Goal: Book appointment/travel/reservation

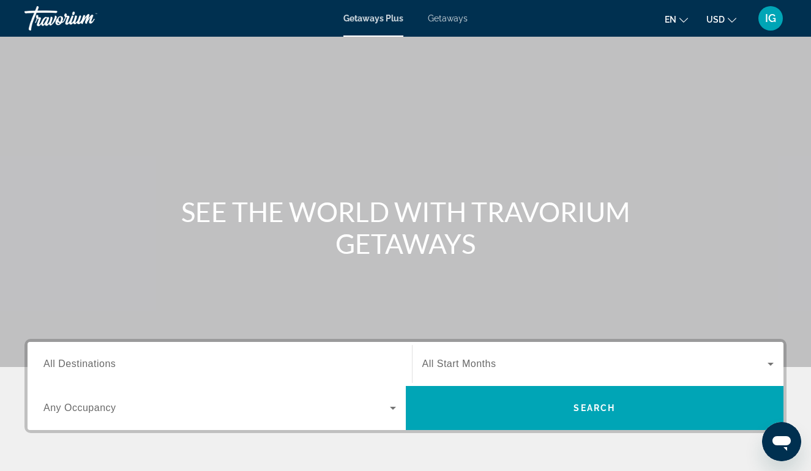
click at [458, 20] on span "Getaways" at bounding box center [448, 18] width 40 height 10
click at [253, 358] on input "Destination All Destinations" at bounding box center [219, 364] width 353 height 15
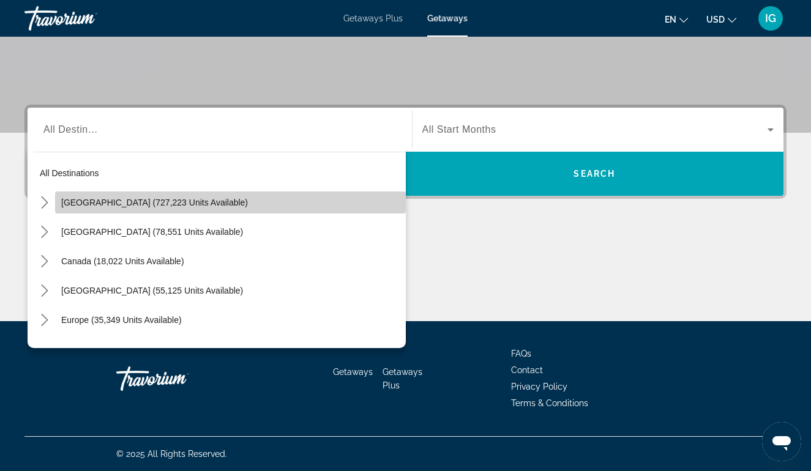
click at [112, 200] on span "[GEOGRAPHIC_DATA] (727,223 units available)" at bounding box center [154, 203] width 187 height 10
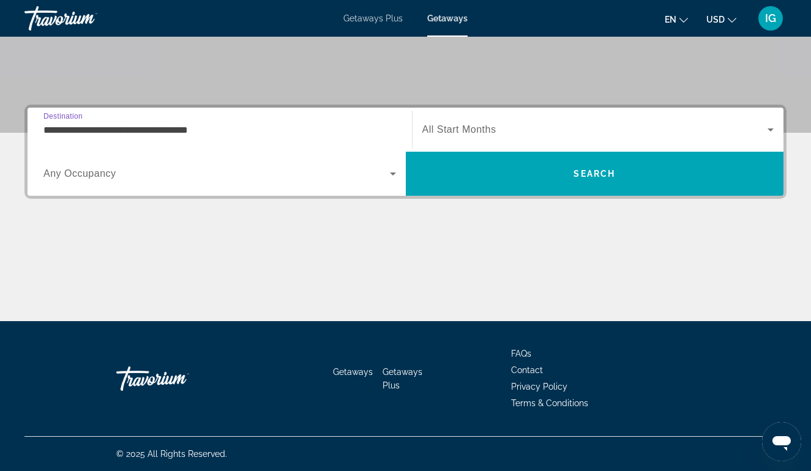
click at [195, 131] on input "**********" at bounding box center [219, 130] width 353 height 15
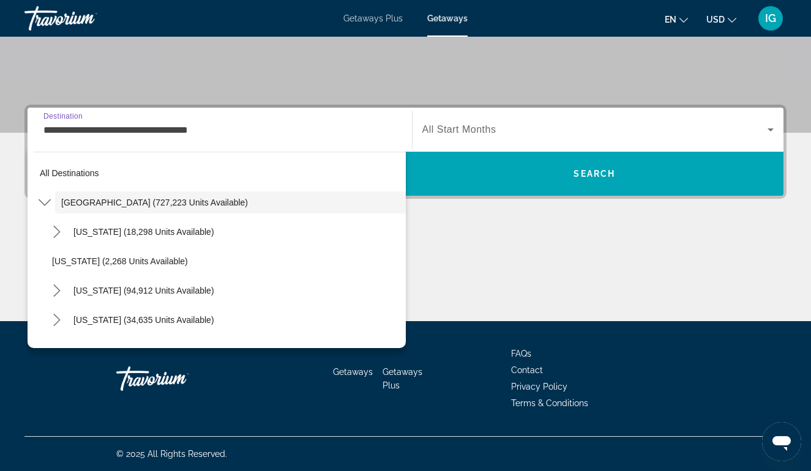
scroll to position [201, 0]
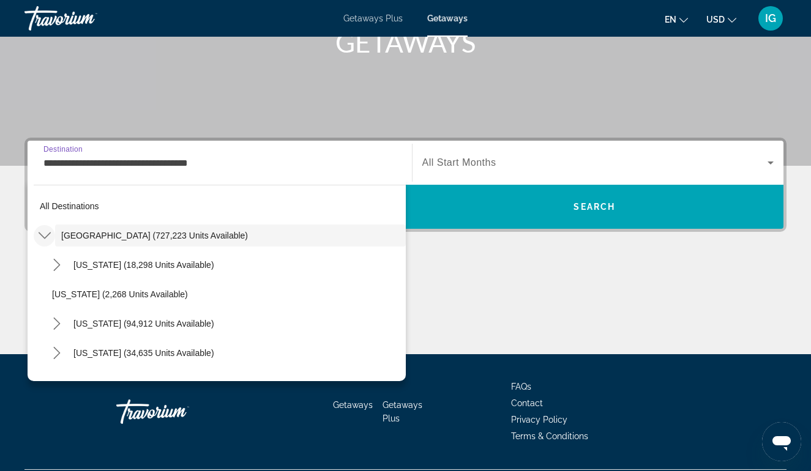
click at [47, 233] on icon "Toggle United States (727,223 units available) submenu" at bounding box center [45, 235] width 12 height 12
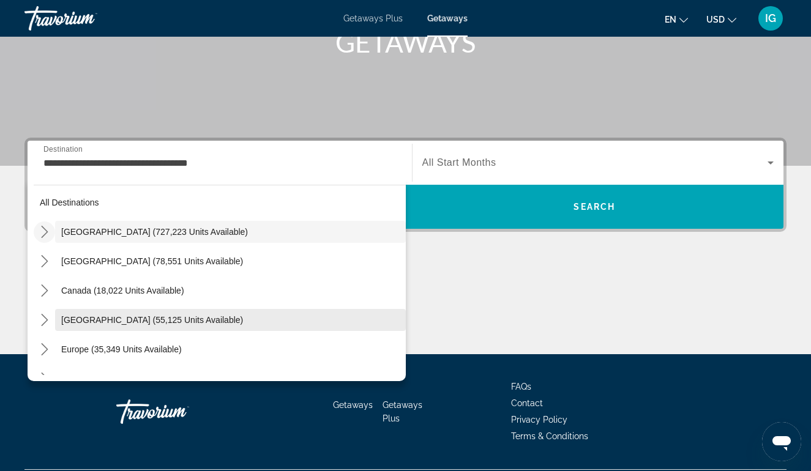
scroll to position [4, 0]
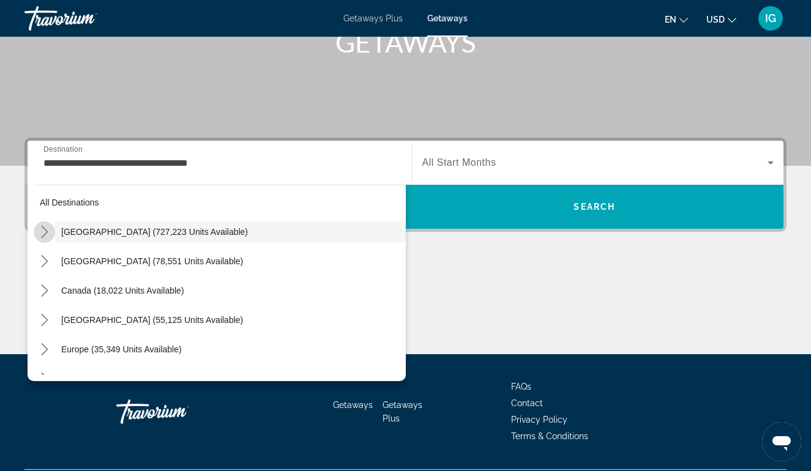
click at [47, 232] on icon "Toggle United States (727,223 units available) submenu" at bounding box center [44, 232] width 7 height 12
click at [59, 321] on icon "Toggle California (94,912 units available) submenu" at bounding box center [56, 320] width 7 height 12
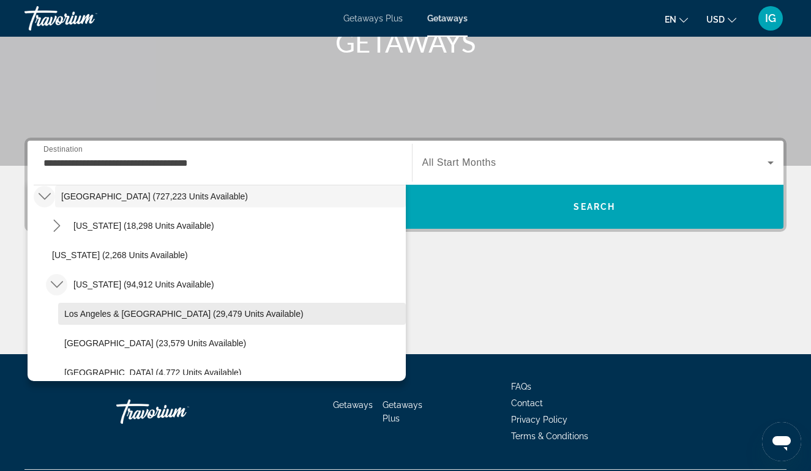
scroll to position [44, 0]
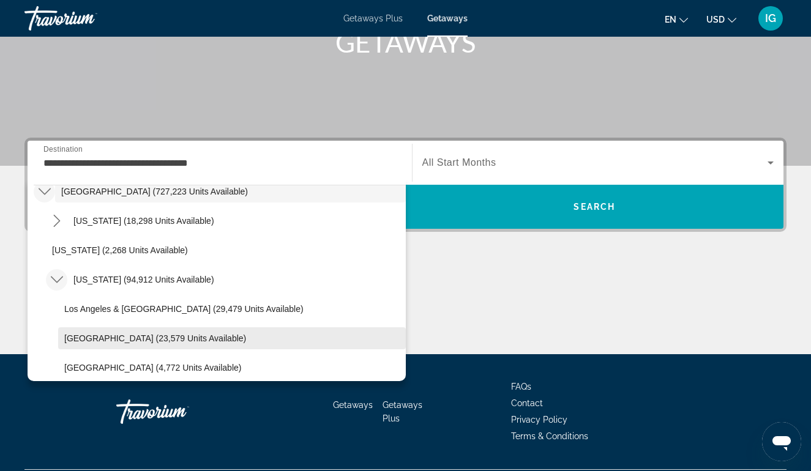
click at [84, 335] on span "[GEOGRAPHIC_DATA] (23,579 units available)" at bounding box center [155, 339] width 182 height 10
type input "**********"
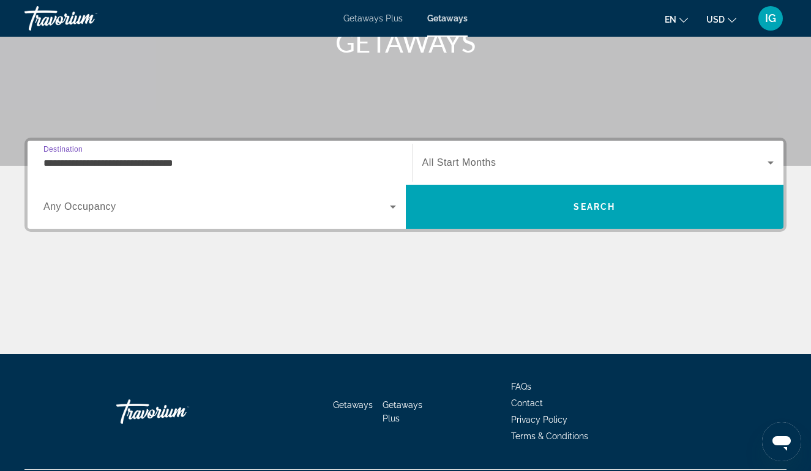
scroll to position [234, 0]
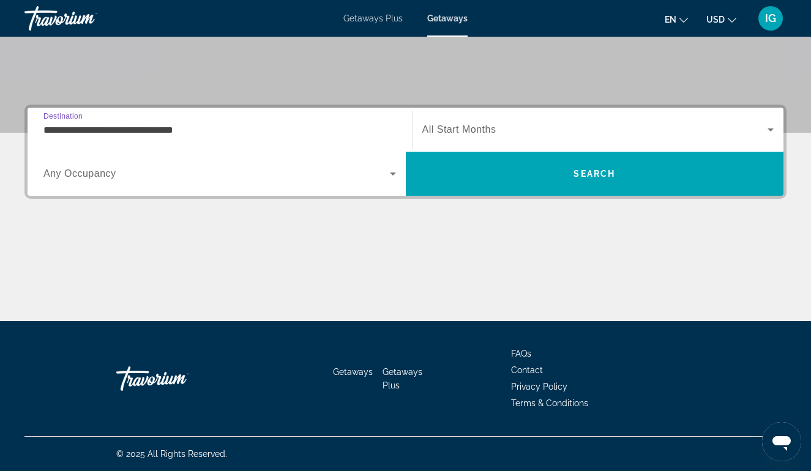
click at [591, 121] on div "Search widget" at bounding box center [598, 130] width 352 height 34
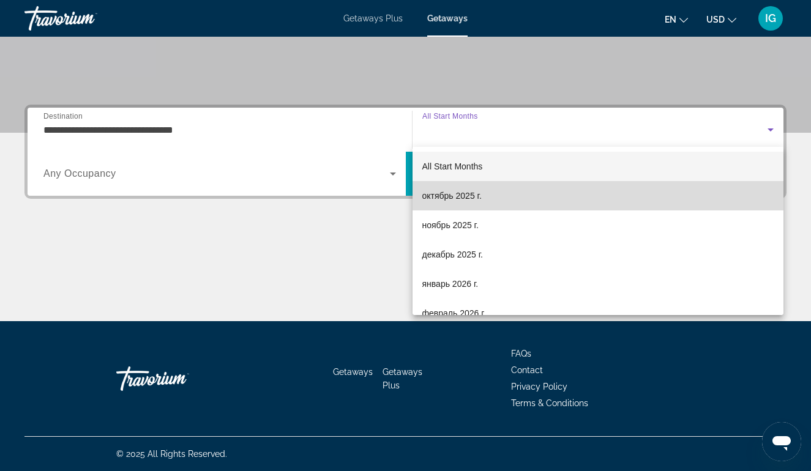
click at [515, 198] on mat-option "октябрь 2025 г." at bounding box center [597, 195] width 371 height 29
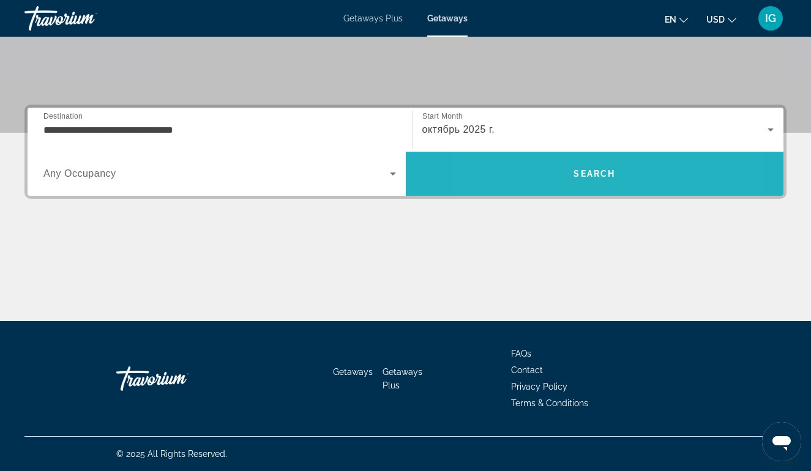
click at [540, 177] on span "Search" at bounding box center [595, 173] width 378 height 29
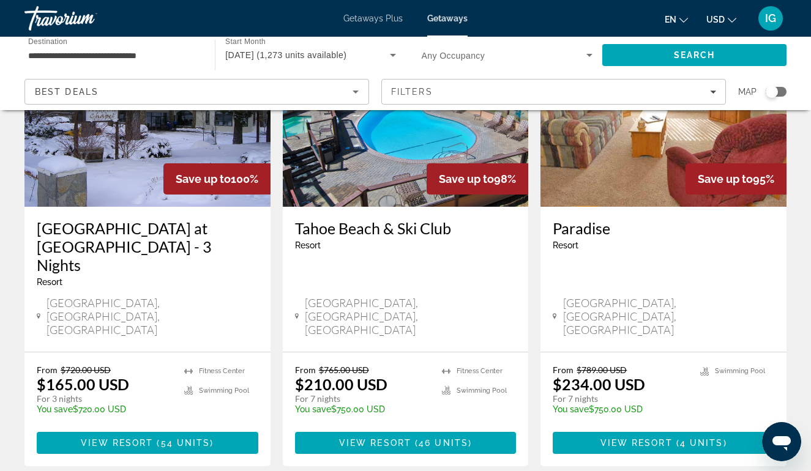
scroll to position [143, 0]
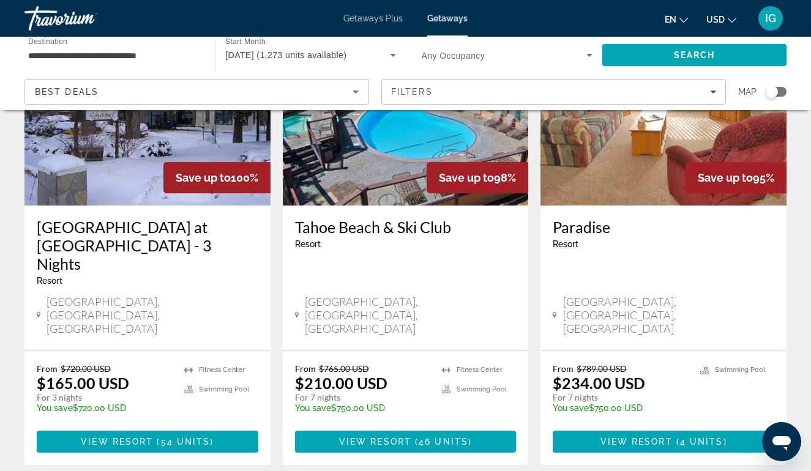
click at [133, 169] on img "Main content" at bounding box center [147, 108] width 246 height 196
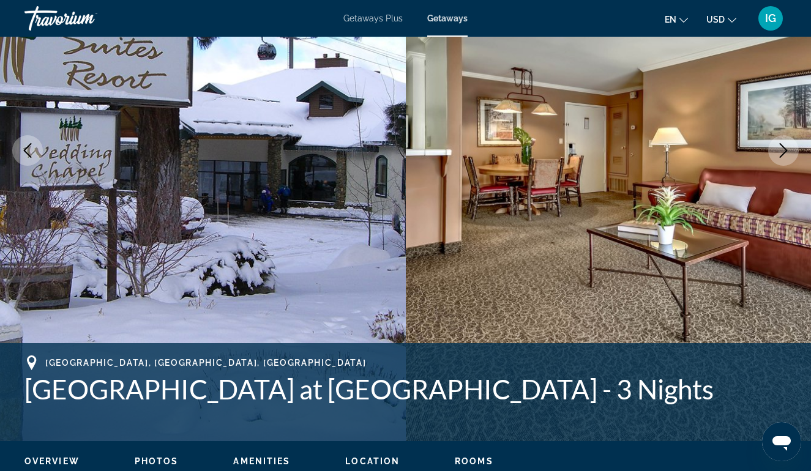
scroll to position [180, 0]
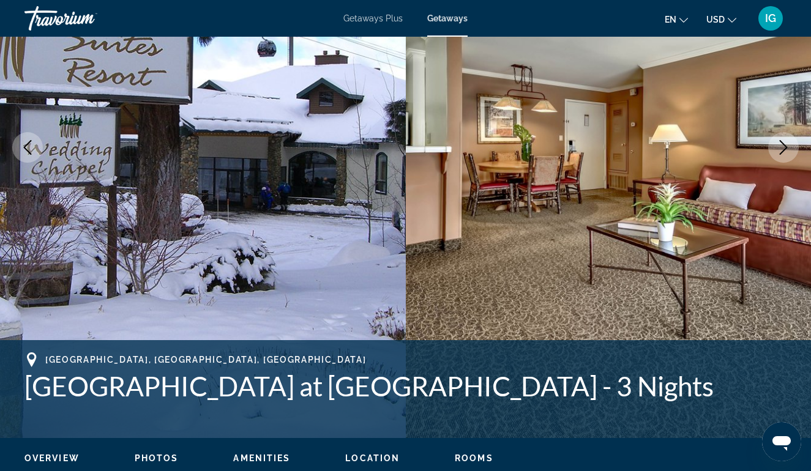
click at [788, 141] on icon "Next image" at bounding box center [783, 147] width 15 height 15
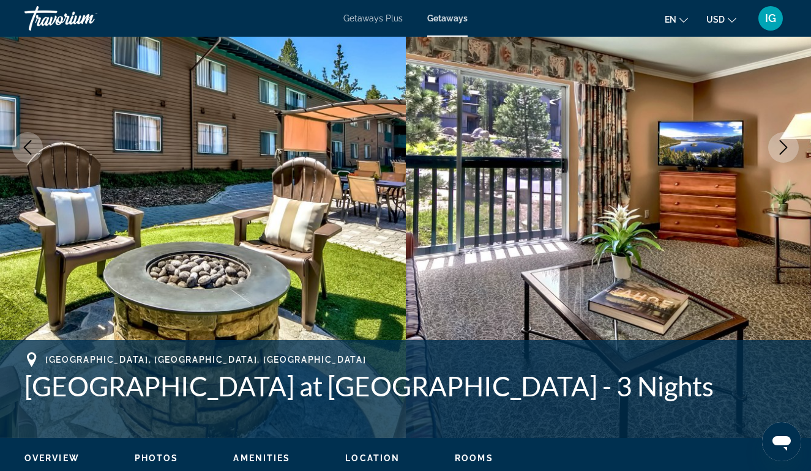
click at [788, 141] on icon "Next image" at bounding box center [783, 147] width 15 height 15
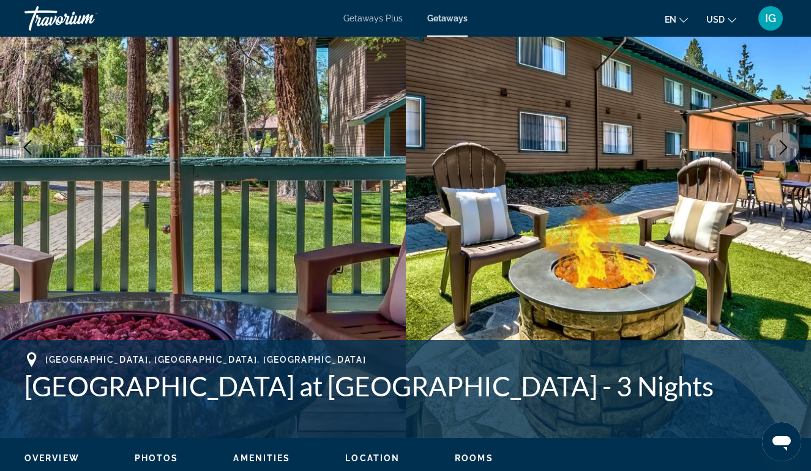
click at [788, 141] on icon "Next image" at bounding box center [783, 147] width 15 height 15
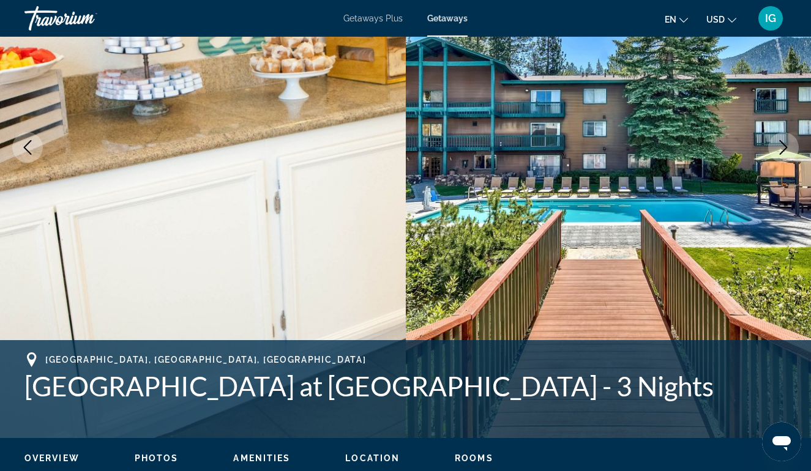
click at [788, 142] on icon "Next image" at bounding box center [783, 147] width 15 height 15
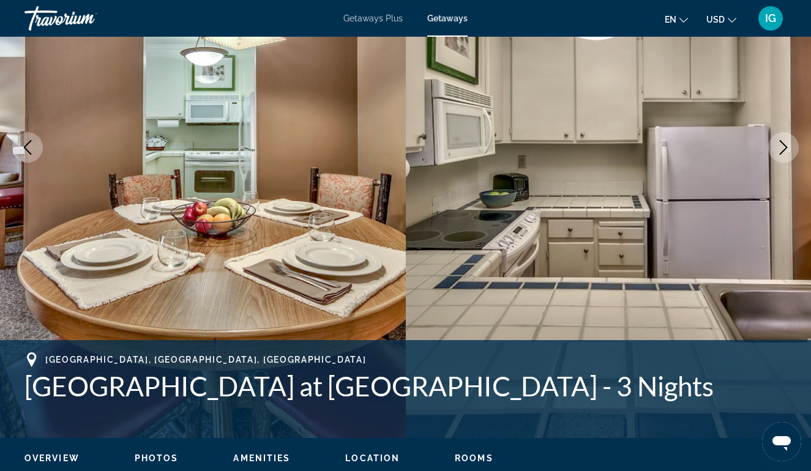
click at [788, 142] on icon "Next image" at bounding box center [783, 147] width 15 height 15
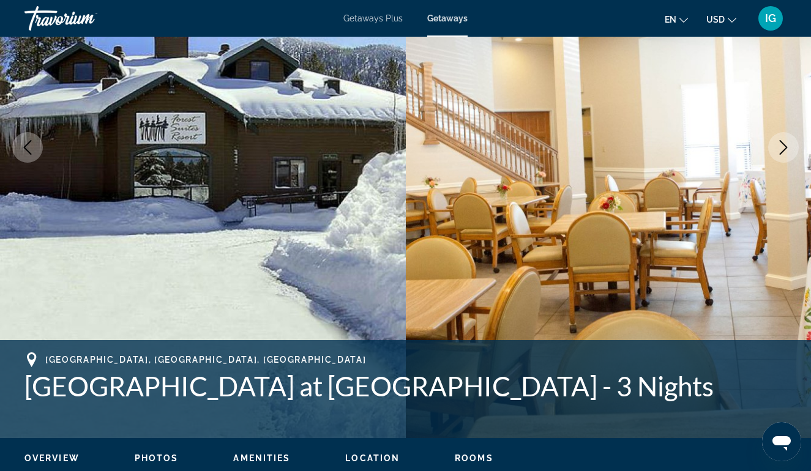
click at [788, 138] on button "Next image" at bounding box center [783, 147] width 31 height 31
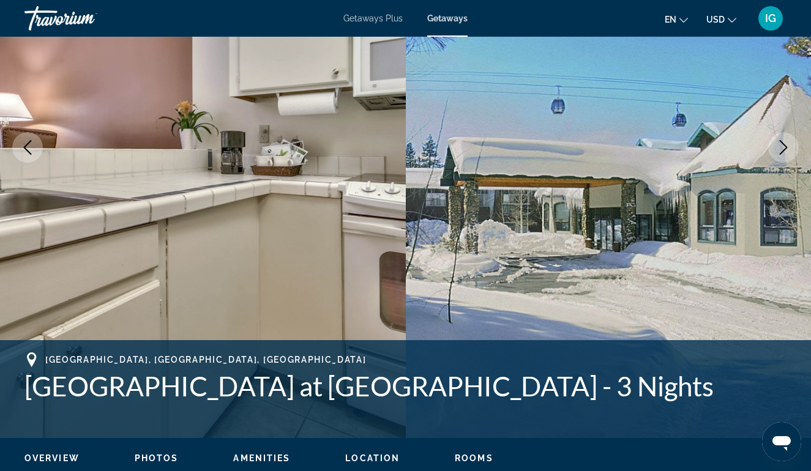
click at [785, 143] on icon "Next image" at bounding box center [783, 147] width 15 height 15
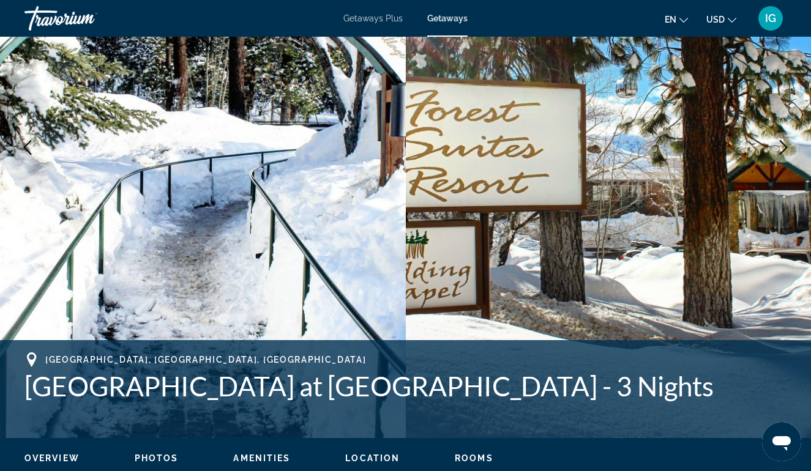
click at [785, 143] on icon "Next image" at bounding box center [783, 147] width 15 height 15
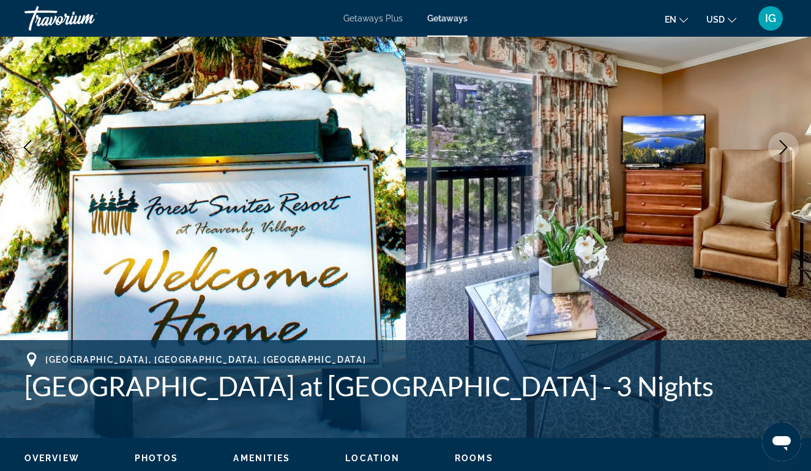
click at [784, 142] on icon "Next image" at bounding box center [783, 147] width 15 height 15
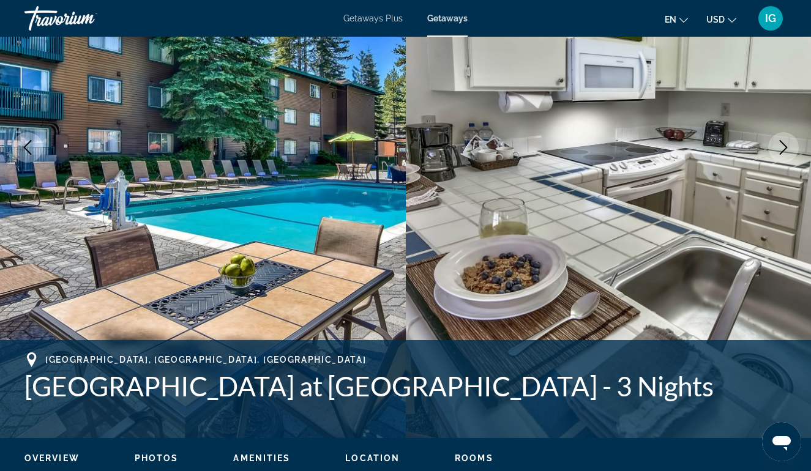
click at [782, 146] on icon "Next image" at bounding box center [783, 147] width 15 height 15
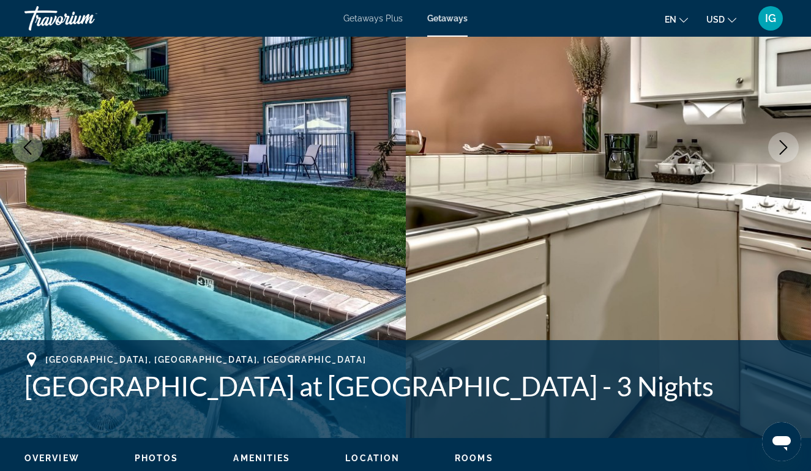
click at [24, 149] on icon "Previous image" at bounding box center [27, 147] width 15 height 15
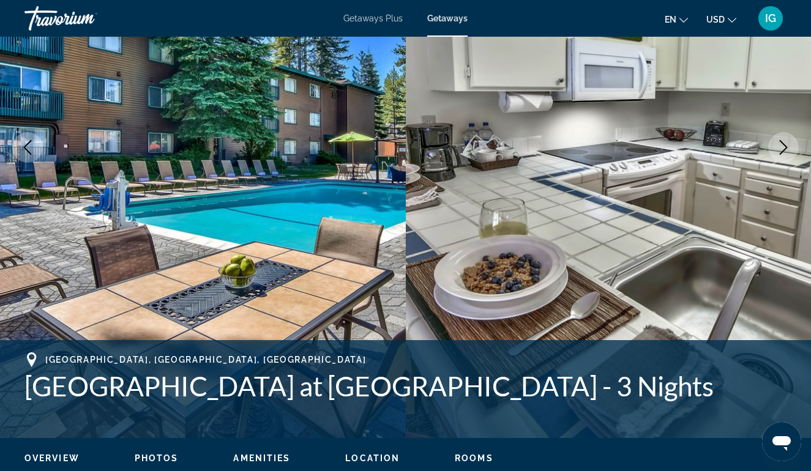
click at [779, 145] on icon "Next image" at bounding box center [783, 147] width 15 height 15
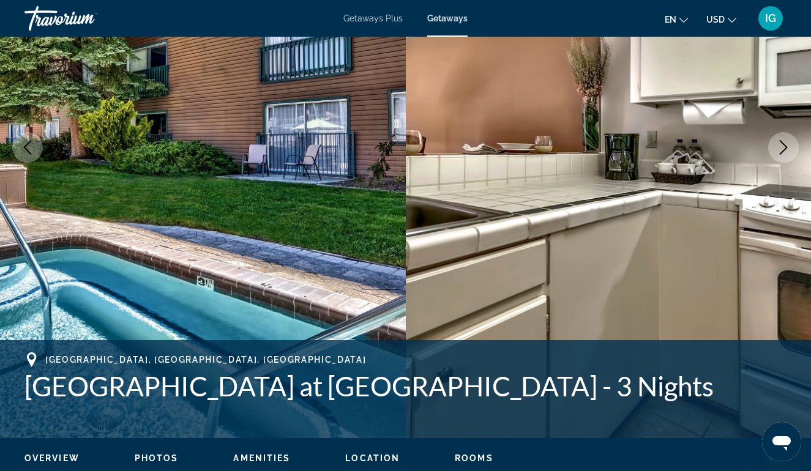
click at [779, 144] on icon "Next image" at bounding box center [783, 147] width 15 height 15
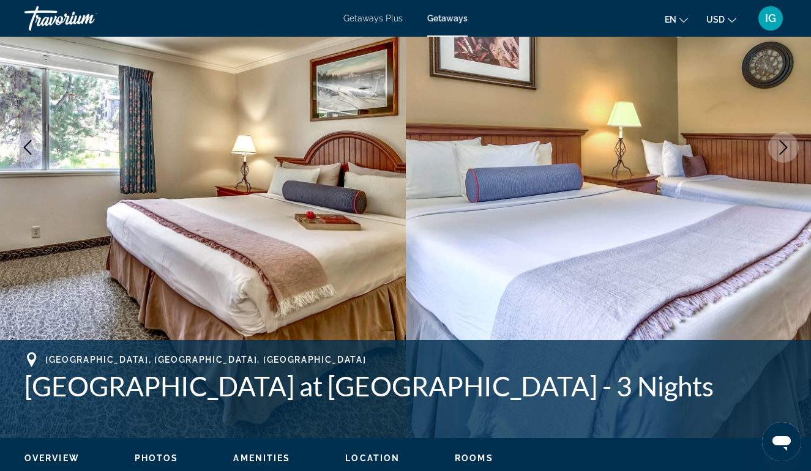
click at [785, 145] on icon "Next image" at bounding box center [784, 147] width 8 height 15
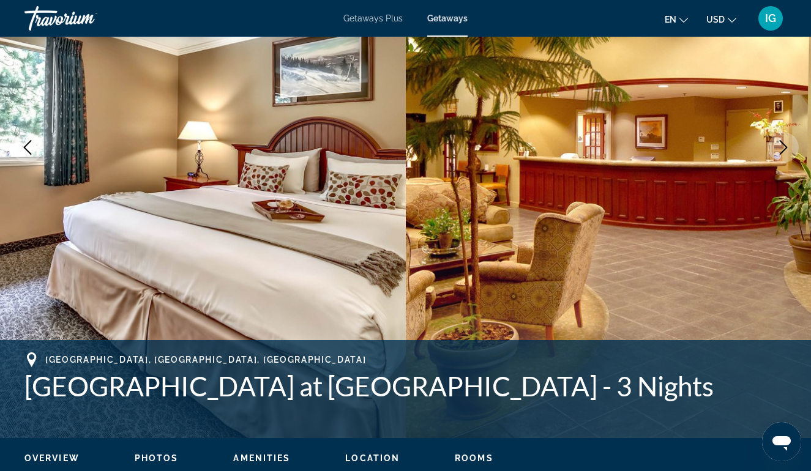
click at [785, 140] on icon "Next image" at bounding box center [783, 147] width 15 height 15
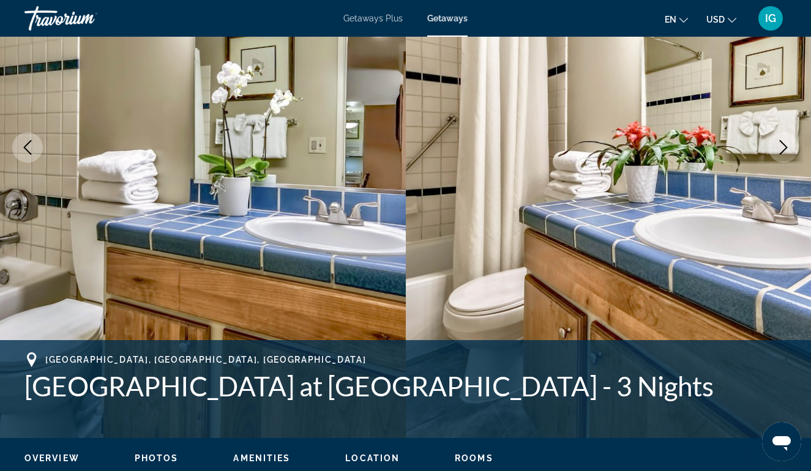
click at [785, 143] on icon "Next image" at bounding box center [783, 147] width 15 height 15
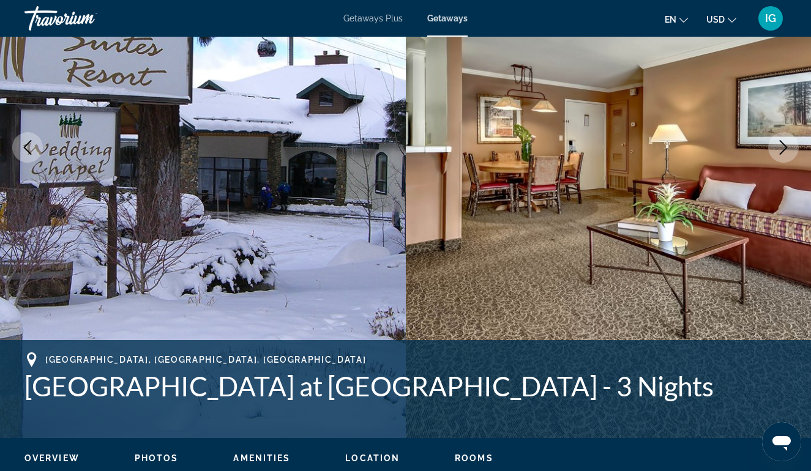
click at [29, 151] on icon "Previous image" at bounding box center [27, 147] width 15 height 15
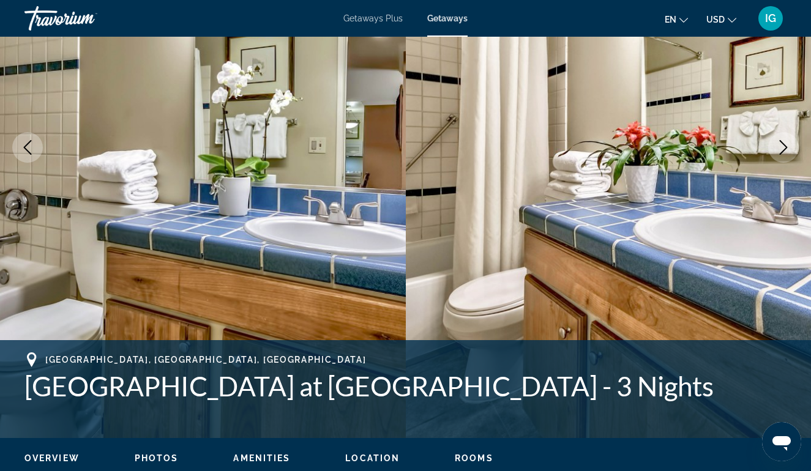
click at [29, 151] on icon "Previous image" at bounding box center [27, 147] width 15 height 15
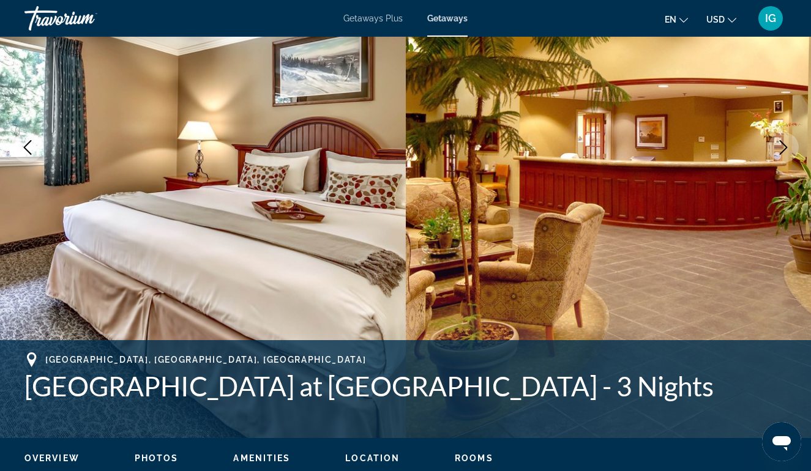
click at [780, 151] on icon "Next image" at bounding box center [783, 147] width 15 height 15
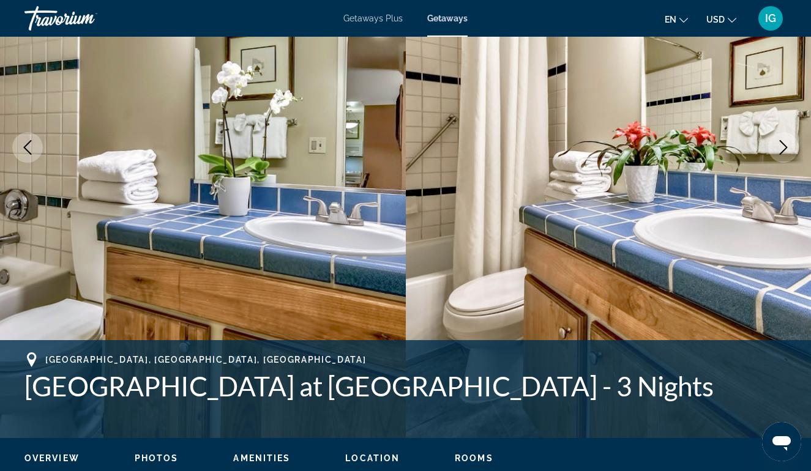
click at [780, 148] on icon "Next image" at bounding box center [783, 147] width 15 height 15
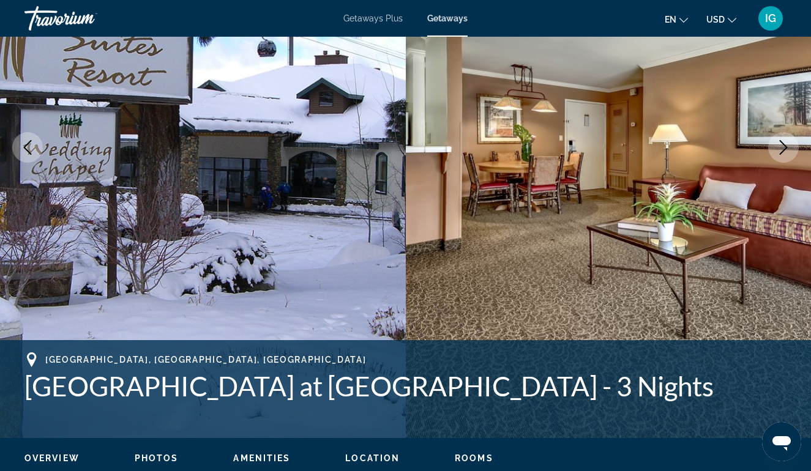
click at [780, 148] on icon "Next image" at bounding box center [783, 147] width 15 height 15
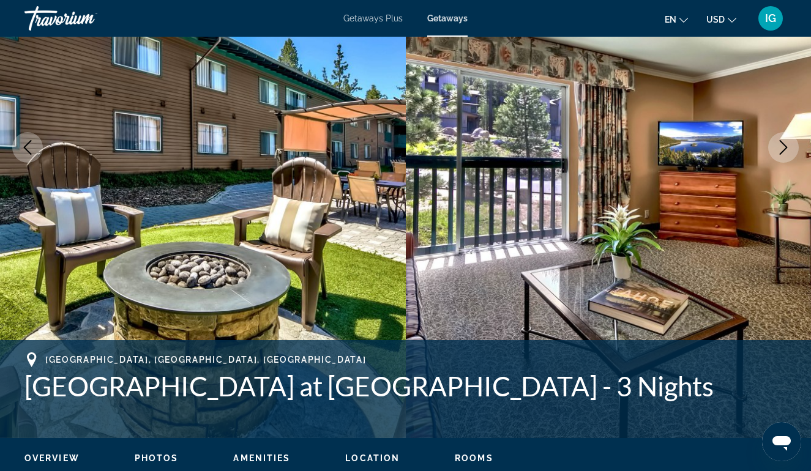
click at [780, 149] on icon "Next image" at bounding box center [783, 147] width 15 height 15
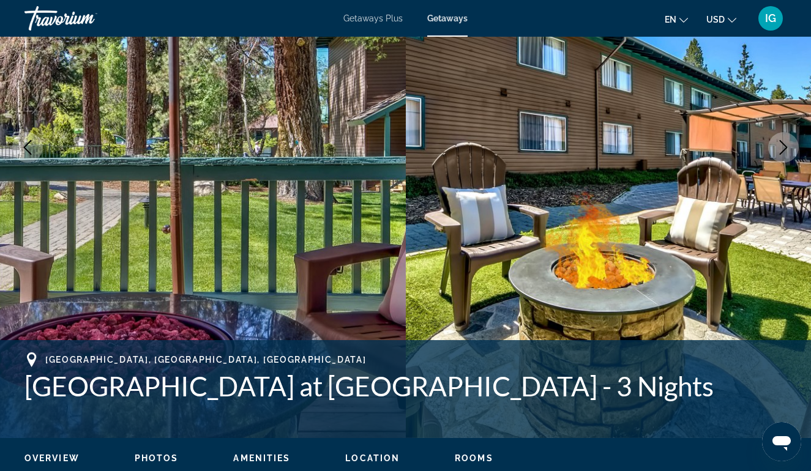
click at [780, 149] on icon "Next image" at bounding box center [783, 147] width 15 height 15
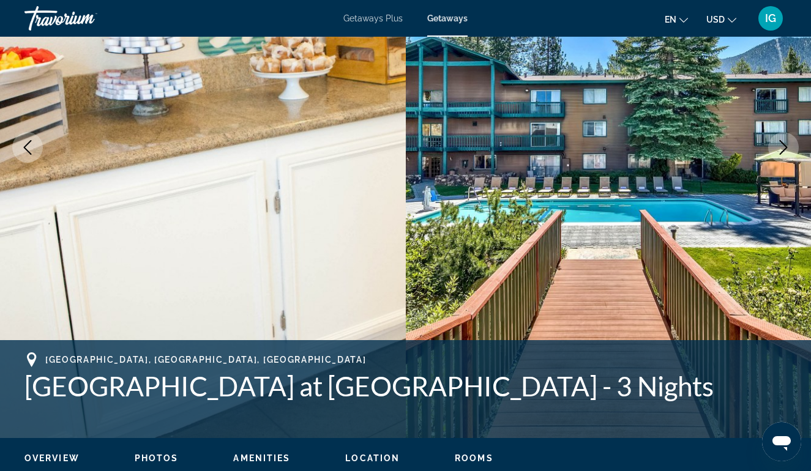
click at [779, 149] on icon "Next image" at bounding box center [783, 147] width 15 height 15
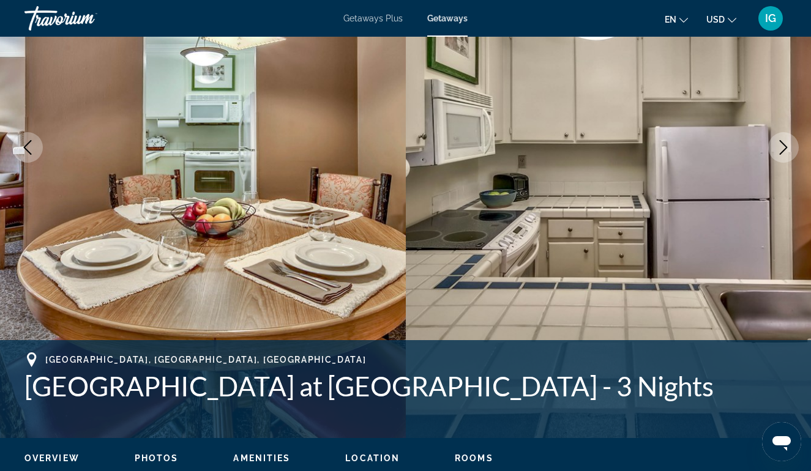
click at [779, 151] on icon "Next image" at bounding box center [783, 147] width 15 height 15
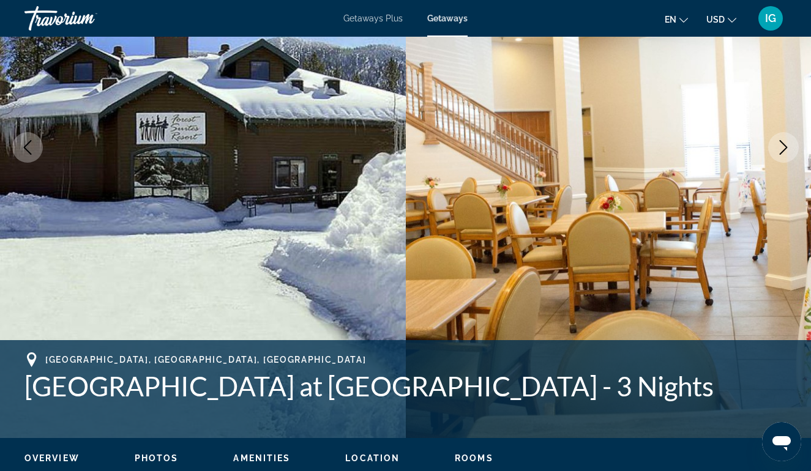
click at [32, 147] on icon "Previous image" at bounding box center [27, 147] width 15 height 15
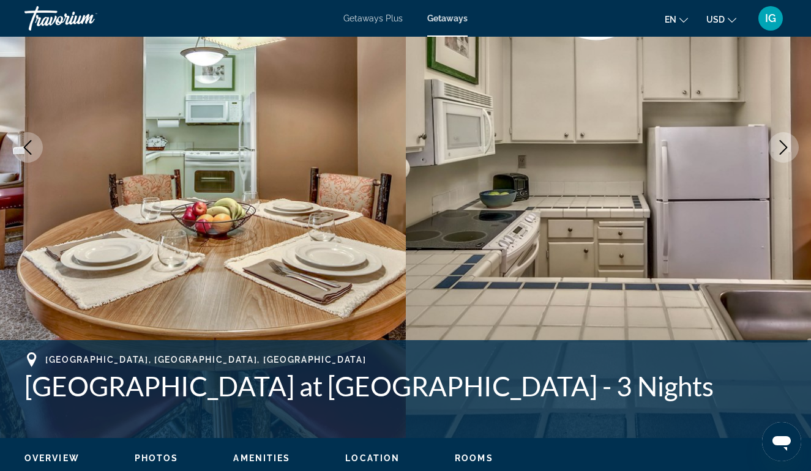
click at [32, 147] on icon "Previous image" at bounding box center [27, 147] width 15 height 15
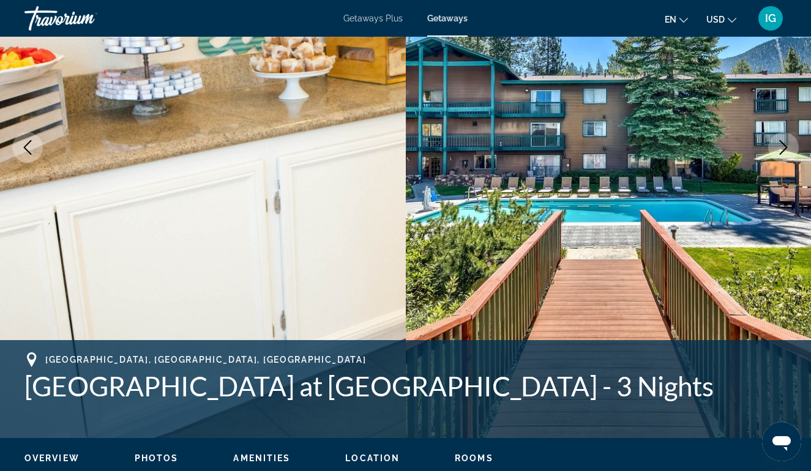
click at [32, 147] on icon "Previous image" at bounding box center [27, 147] width 15 height 15
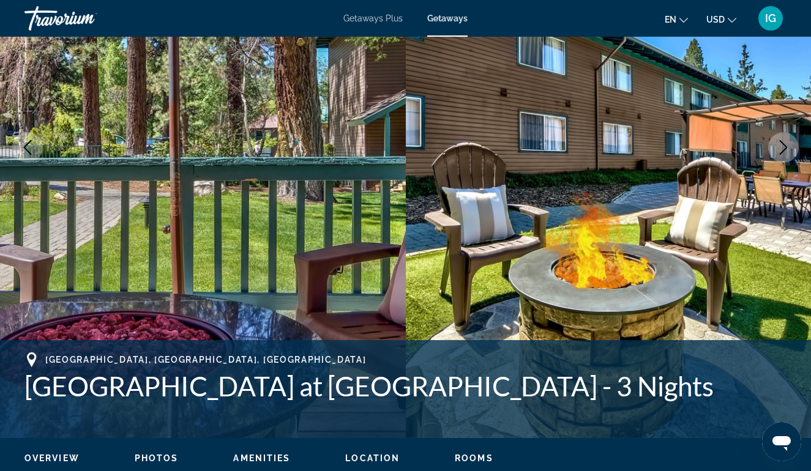
click at [32, 147] on icon "Previous image" at bounding box center [27, 147] width 15 height 15
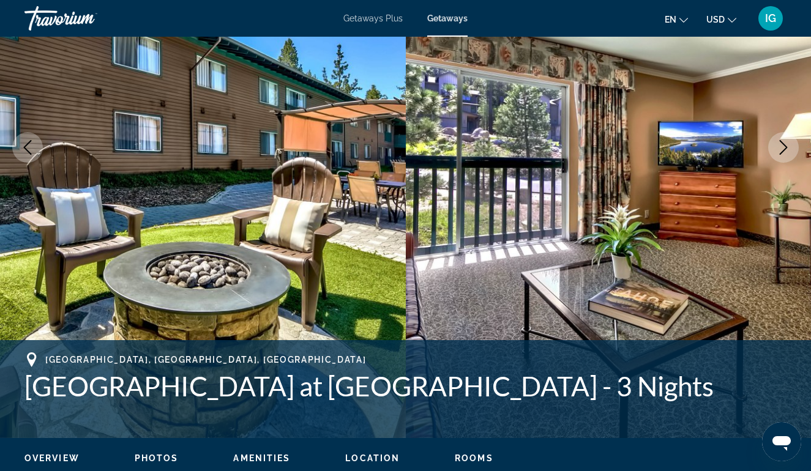
click at [32, 147] on icon "Previous image" at bounding box center [27, 147] width 15 height 15
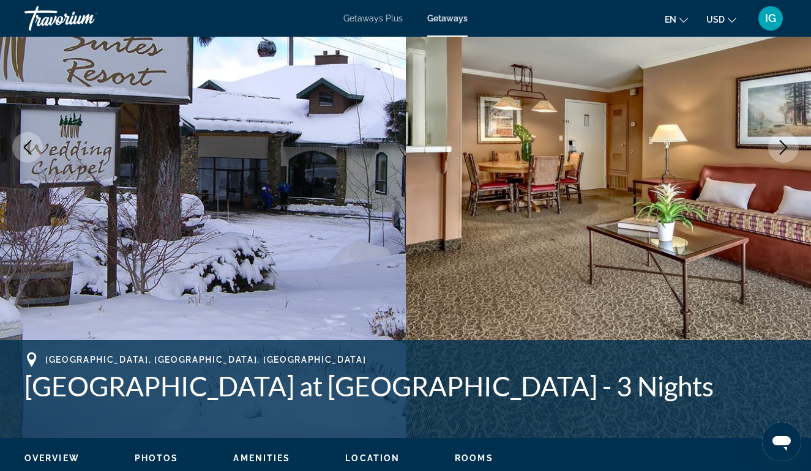
click at [782, 150] on icon "Next image" at bounding box center [783, 147] width 15 height 15
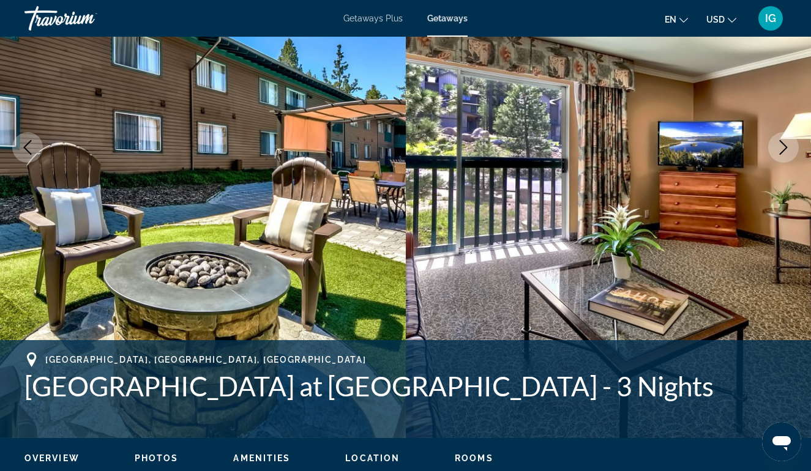
click at [777, 147] on icon "Next image" at bounding box center [783, 147] width 15 height 15
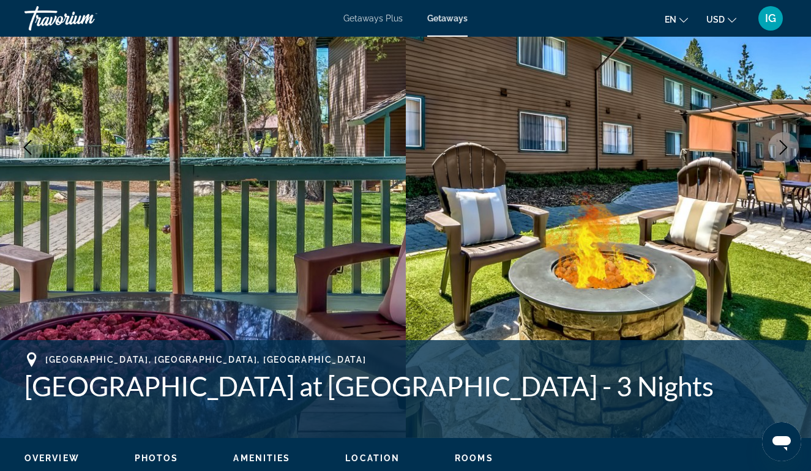
click at [28, 144] on icon "Previous image" at bounding box center [28, 147] width 8 height 15
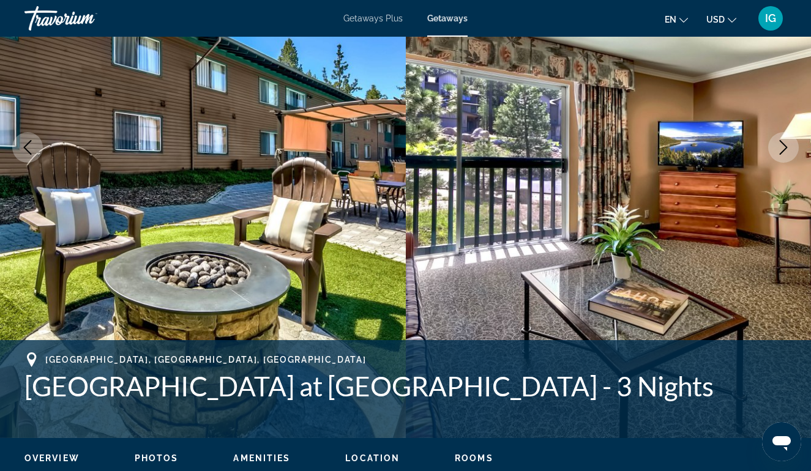
click at [785, 148] on icon "Next image" at bounding box center [784, 147] width 8 height 15
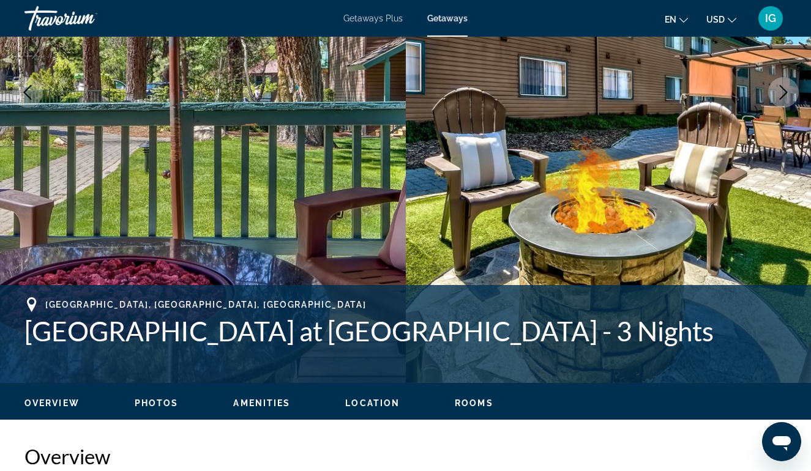
scroll to position [239, 0]
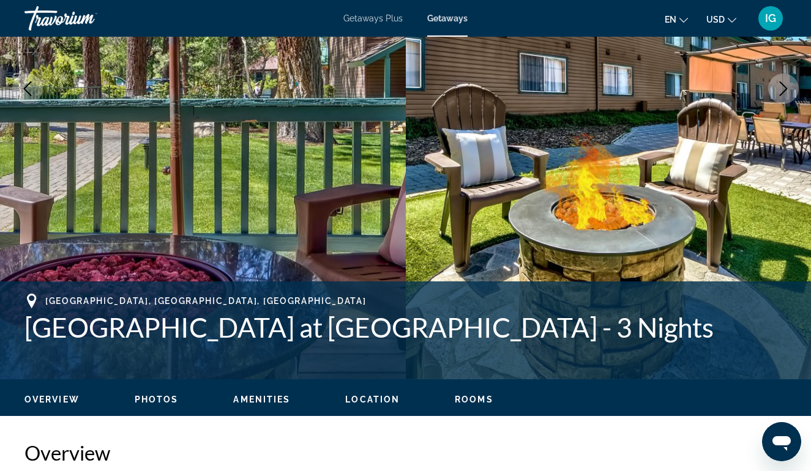
click at [786, 84] on icon "Next image" at bounding box center [783, 88] width 15 height 15
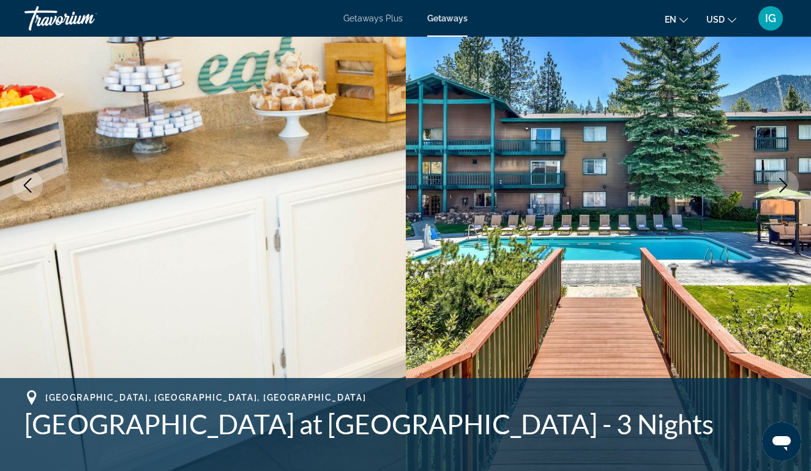
scroll to position [148, 0]
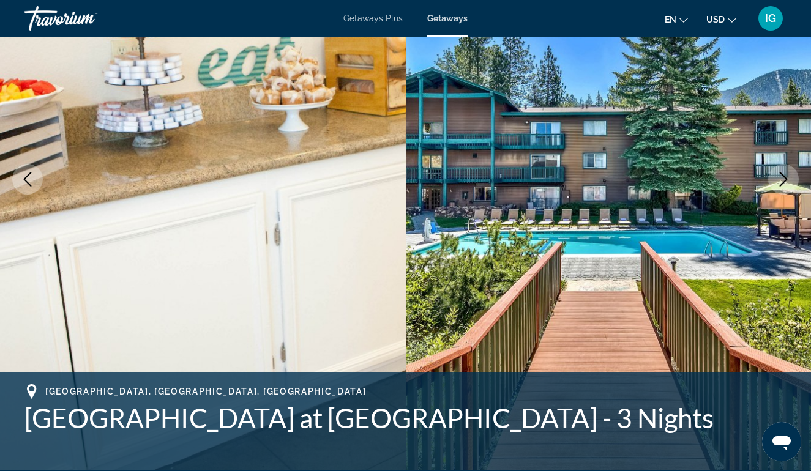
click at [783, 176] on icon "Next image" at bounding box center [784, 179] width 8 height 15
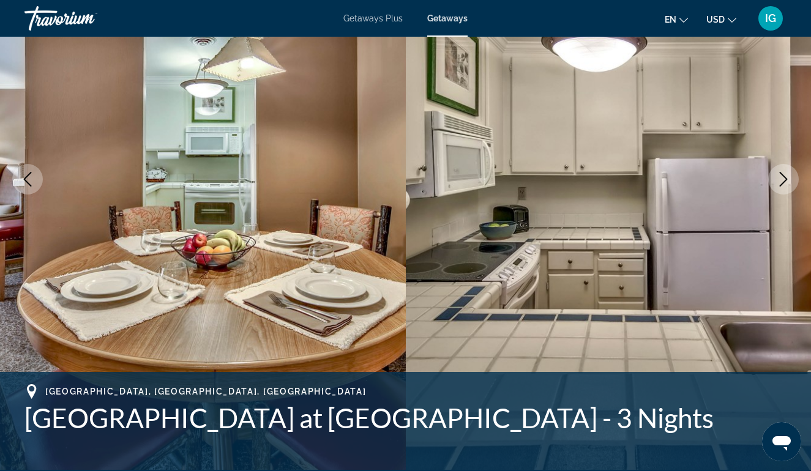
click at [780, 173] on icon "Next image" at bounding box center [784, 179] width 8 height 15
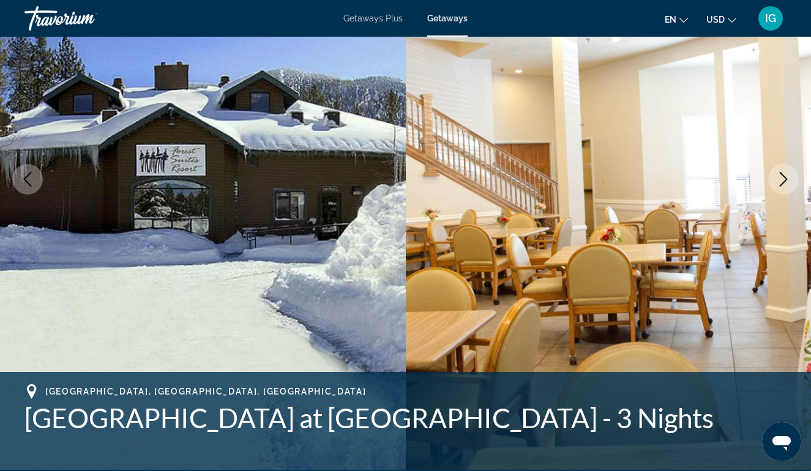
click at [30, 183] on icon "Previous image" at bounding box center [27, 179] width 15 height 15
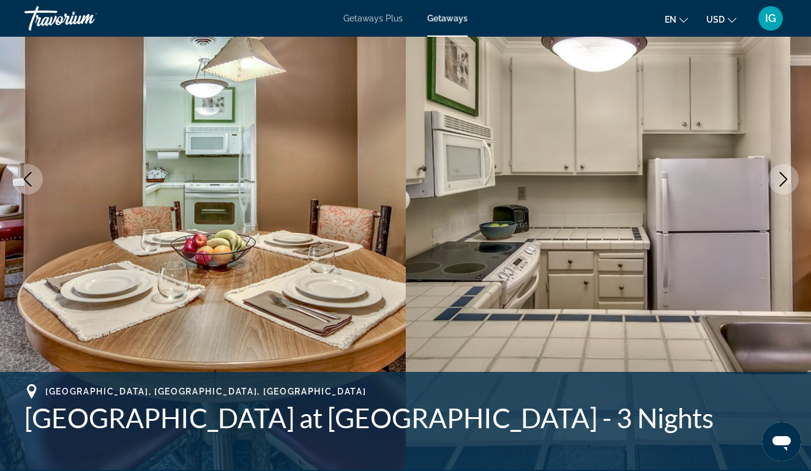
click at [787, 181] on icon "Next image" at bounding box center [783, 179] width 15 height 15
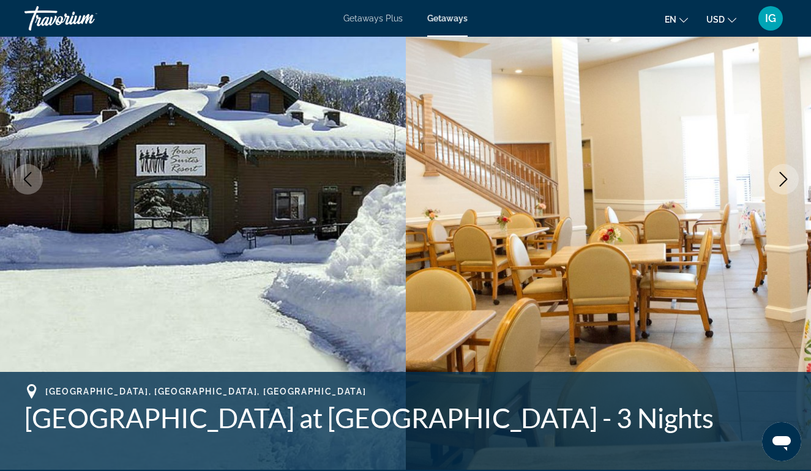
click at [787, 181] on icon "Next image" at bounding box center [783, 179] width 15 height 15
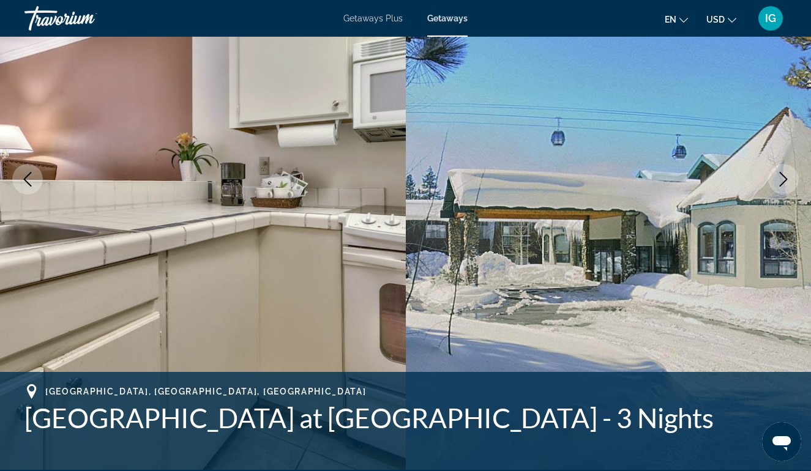
click at [23, 178] on icon "Previous image" at bounding box center [27, 179] width 15 height 15
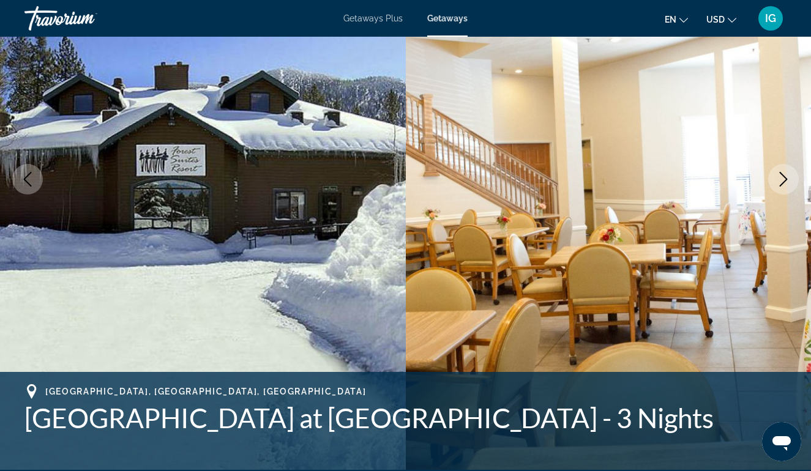
click at [782, 179] on icon "Next image" at bounding box center [783, 179] width 15 height 15
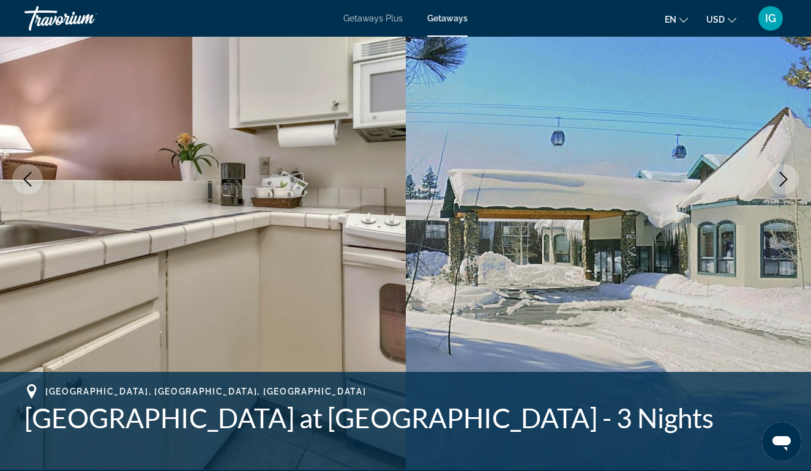
click at [782, 179] on icon "Next image" at bounding box center [783, 179] width 15 height 15
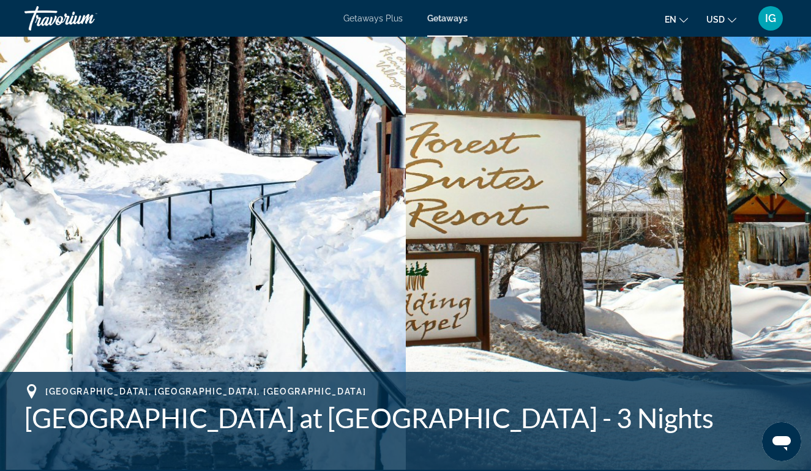
click at [782, 179] on icon "Next image" at bounding box center [783, 179] width 15 height 15
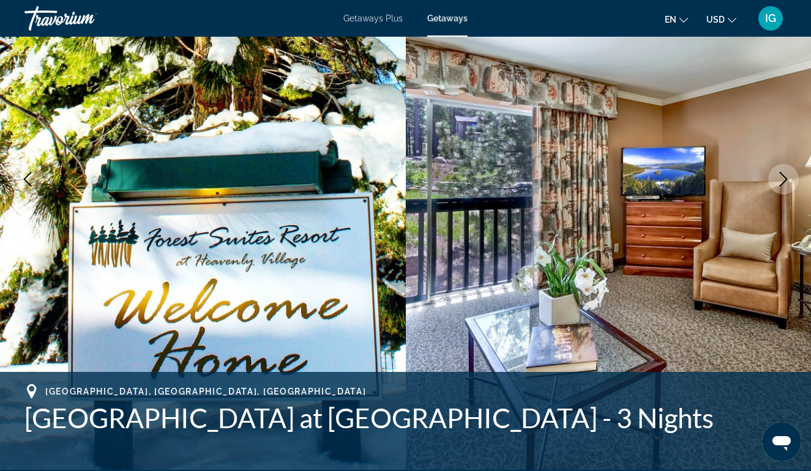
click at [782, 179] on icon "Next image" at bounding box center [783, 179] width 15 height 15
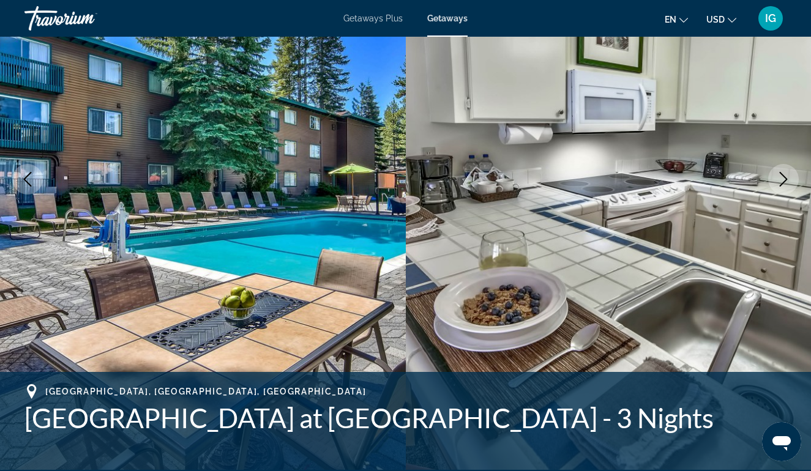
click at [31, 181] on icon "Previous image" at bounding box center [27, 179] width 15 height 15
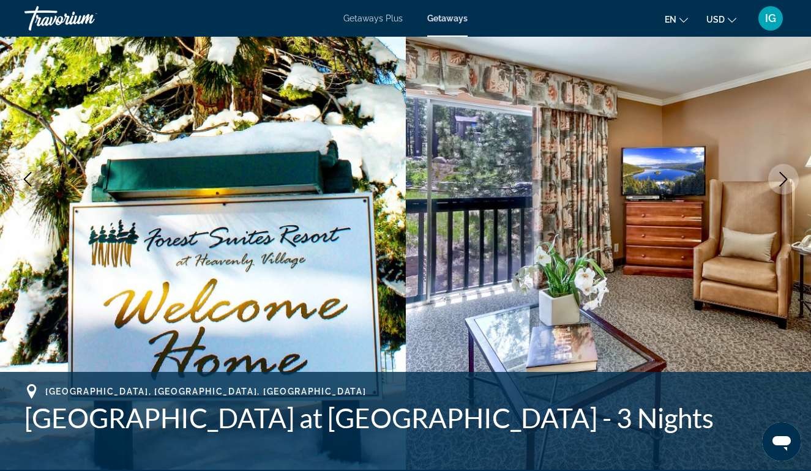
click at [775, 178] on button "Next image" at bounding box center [783, 179] width 31 height 31
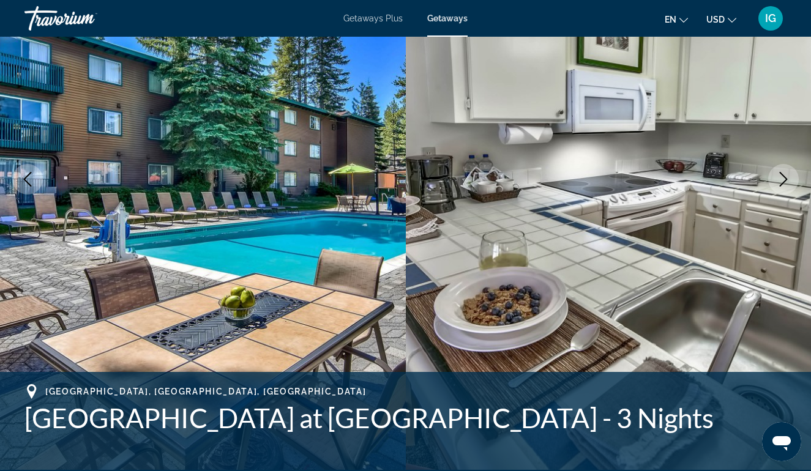
click at [775, 172] on button "Next image" at bounding box center [783, 179] width 31 height 31
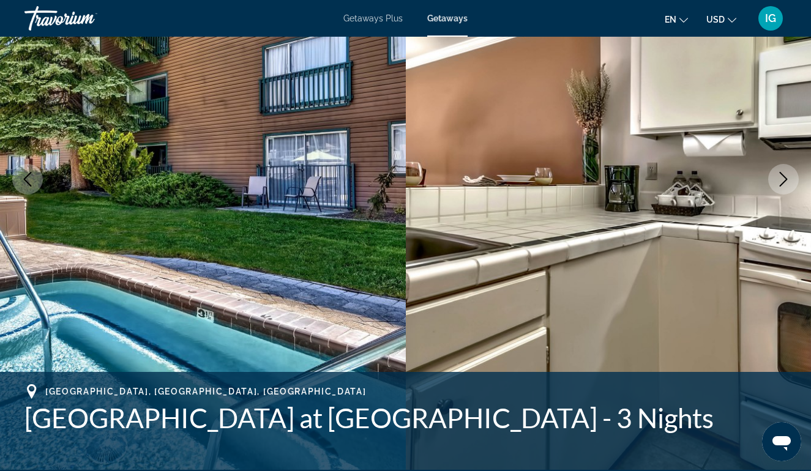
click at [775, 173] on button "Next image" at bounding box center [783, 179] width 31 height 31
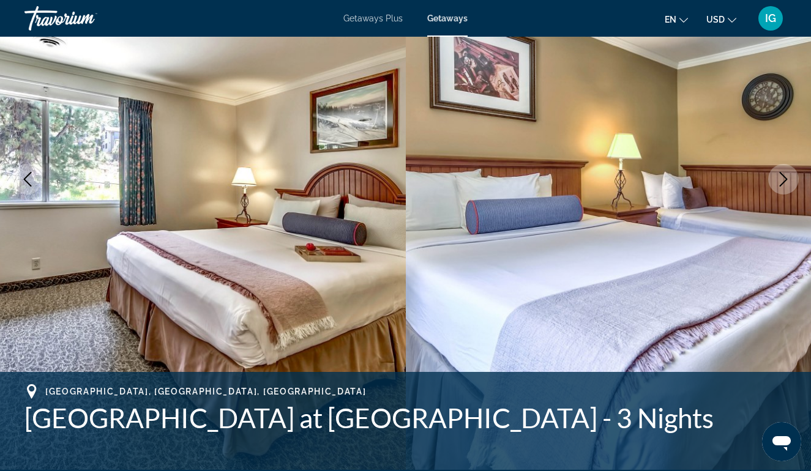
click at [28, 181] on icon "Previous image" at bounding box center [27, 179] width 15 height 15
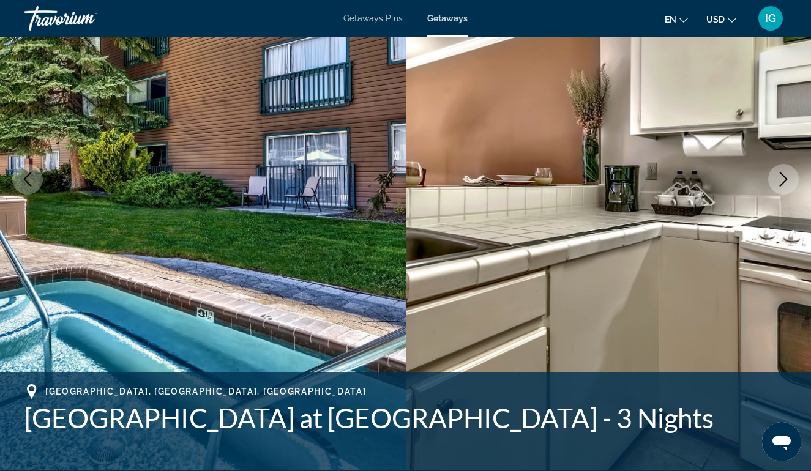
click at [31, 177] on icon "Previous image" at bounding box center [27, 179] width 15 height 15
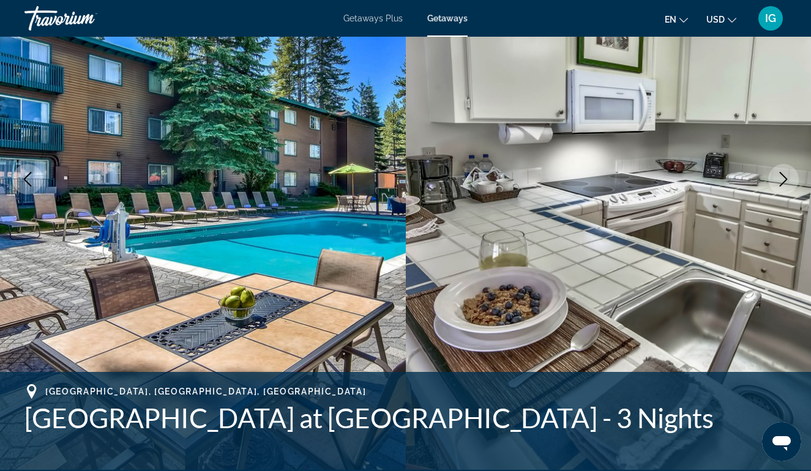
click at [31, 177] on icon "Previous image" at bounding box center [27, 179] width 15 height 15
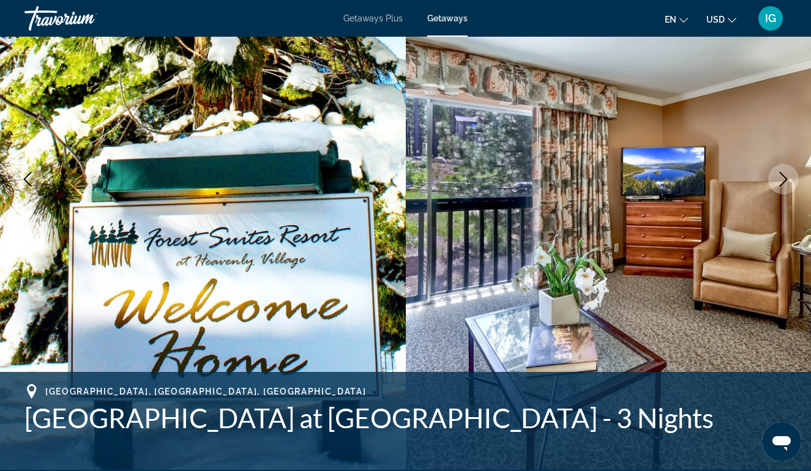
click at [34, 178] on icon "Previous image" at bounding box center [27, 179] width 15 height 15
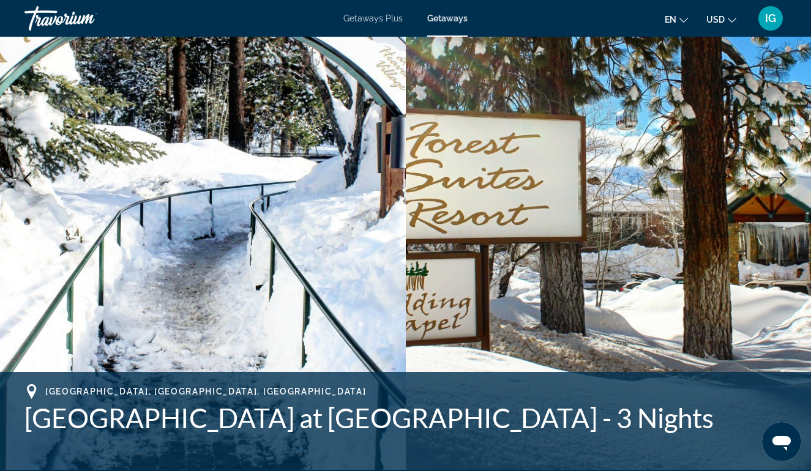
click at [782, 179] on icon "Next image" at bounding box center [783, 179] width 15 height 15
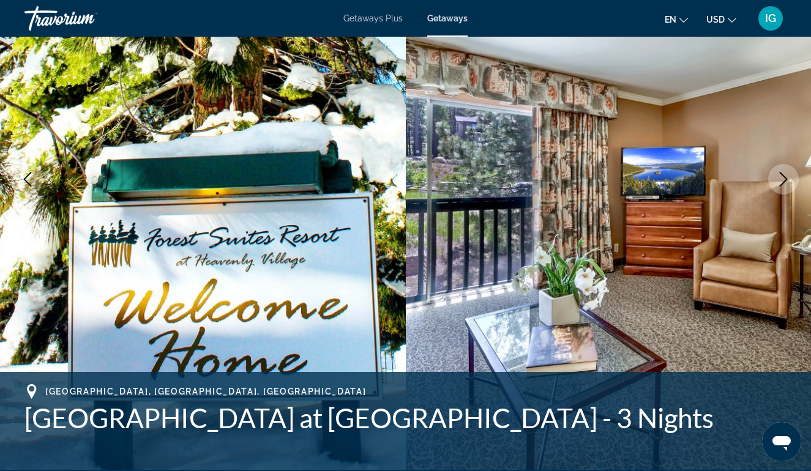
click at [782, 179] on icon "Next image" at bounding box center [783, 179] width 15 height 15
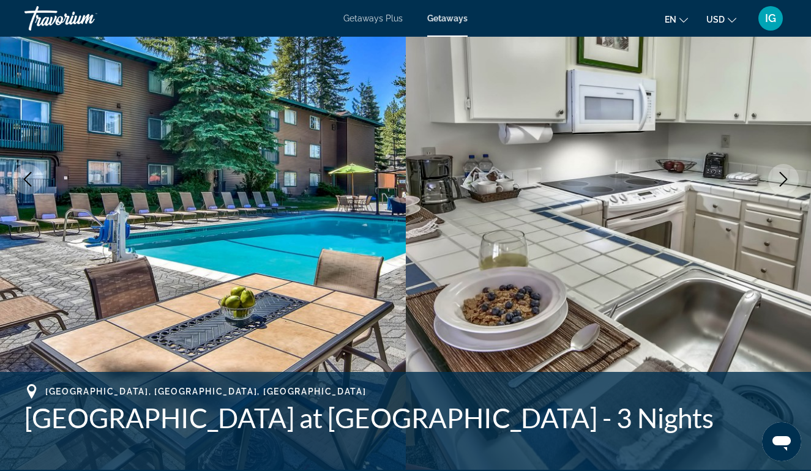
click at [781, 179] on icon "Next image" at bounding box center [783, 179] width 15 height 15
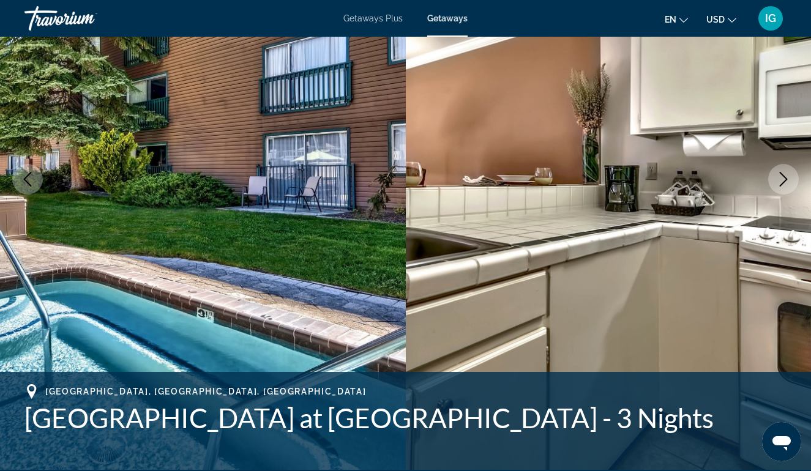
click at [786, 180] on icon "Next image" at bounding box center [784, 179] width 8 height 15
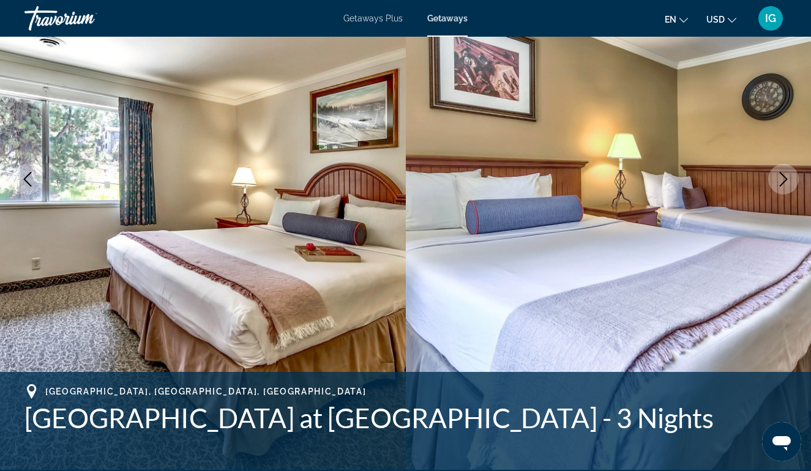
click at [786, 181] on icon "Next image" at bounding box center [783, 179] width 15 height 15
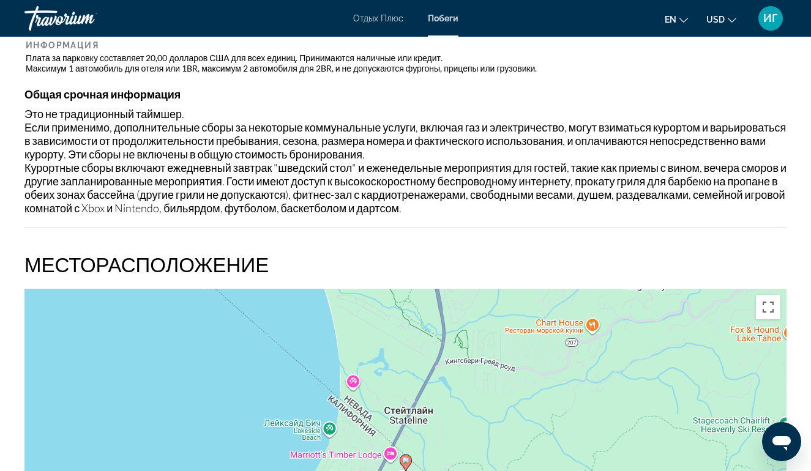
scroll to position [1520, 0]
